Goal: Download file/media

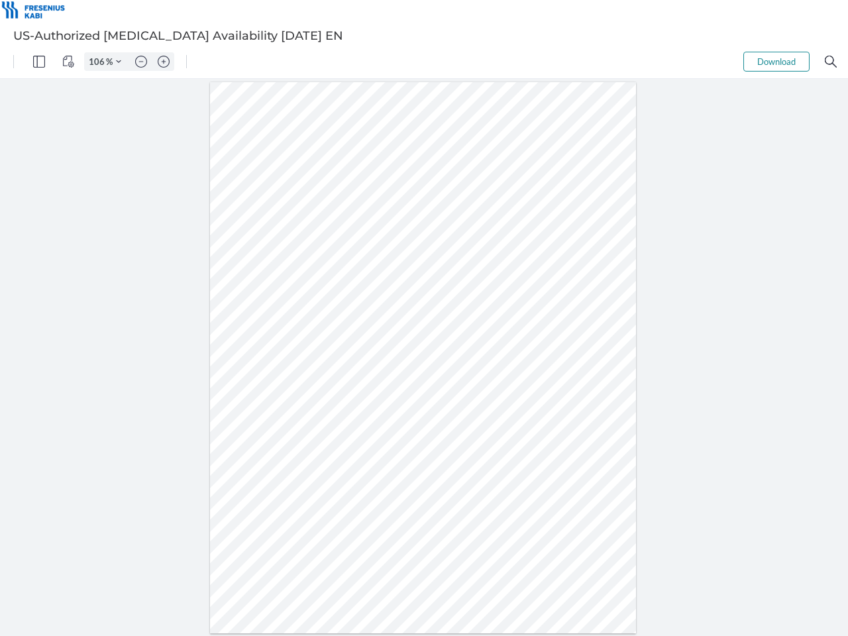
click at [39, 62] on img "Panel" at bounding box center [39, 62] width 12 height 12
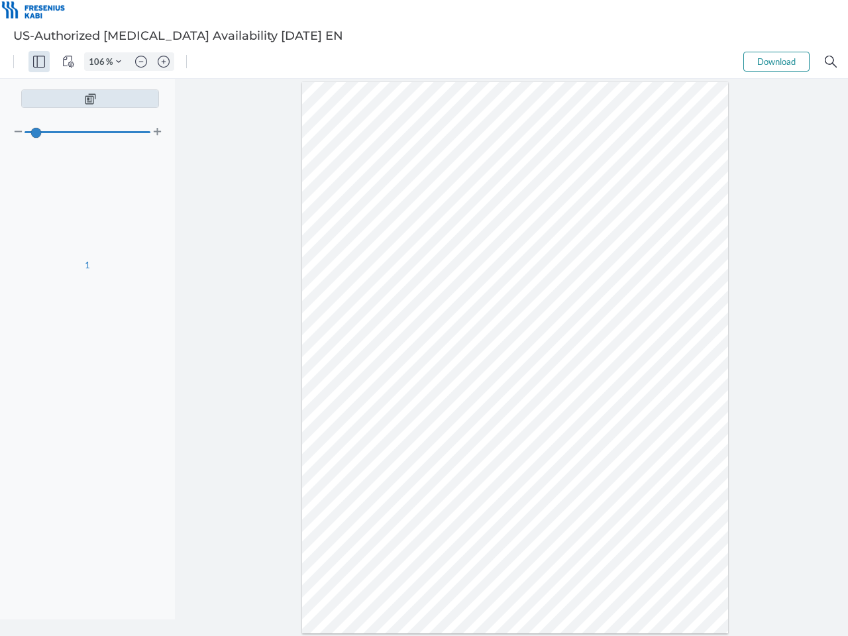
click at [68, 62] on img "View Controls" at bounding box center [68, 62] width 12 height 12
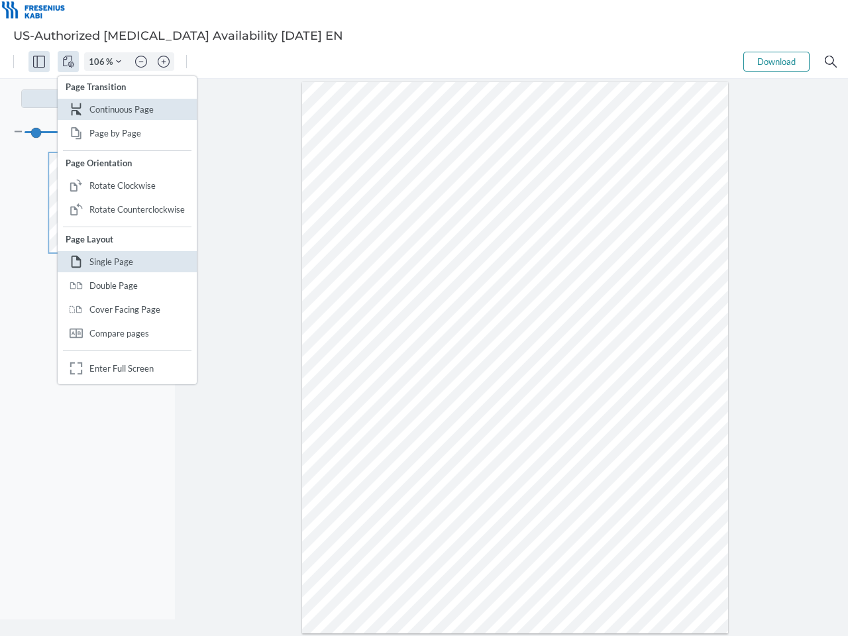
click at [99, 62] on input "106" at bounding box center [95, 62] width 21 height 12
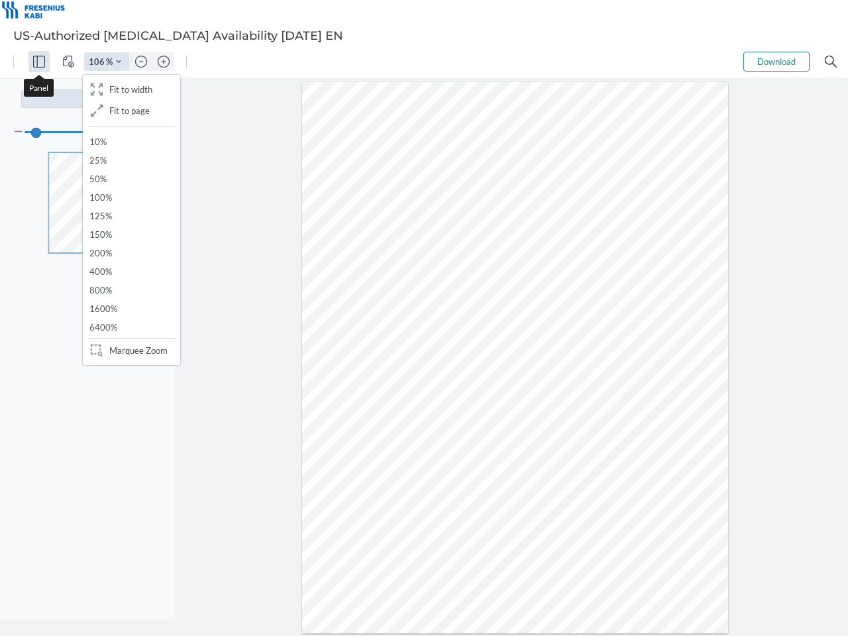
click at [119, 90] on img "Zoom Controls" at bounding box center [424, 385] width 848 height 591
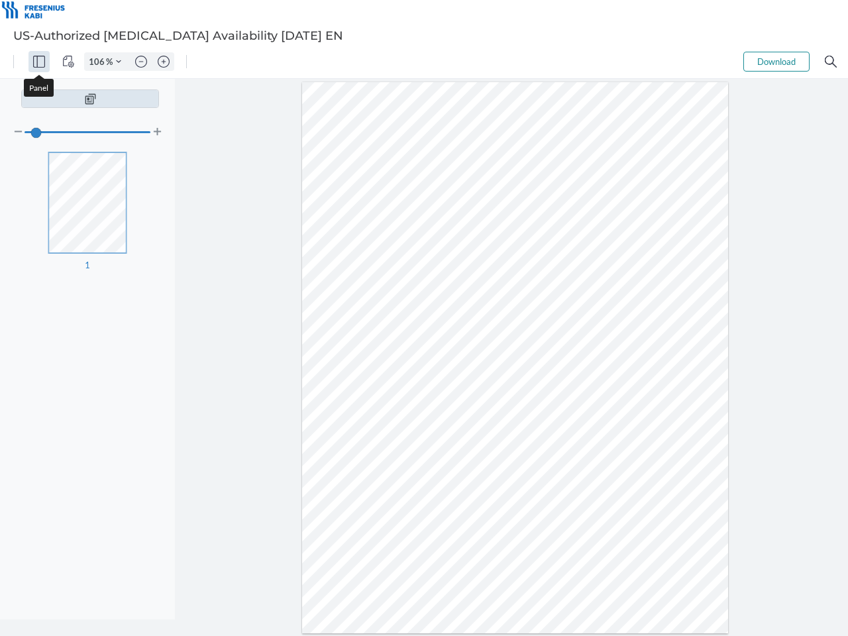
click at [141, 62] on img "Zoom out" at bounding box center [141, 62] width 12 height 12
click at [164, 62] on img "Zoom in" at bounding box center [164, 62] width 12 height 12
type input "106"
click at [776, 62] on button "Download" at bounding box center [776, 62] width 66 height 20
click at [830, 62] on img "Search" at bounding box center [830, 62] width 12 height 12
